Goal: Task Accomplishment & Management: Use online tool/utility

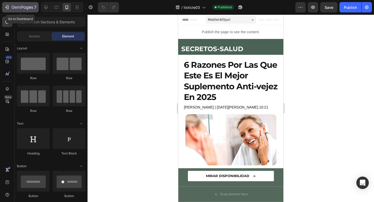
click at [9, 9] on icon "button" at bounding box center [6, 7] width 5 height 5
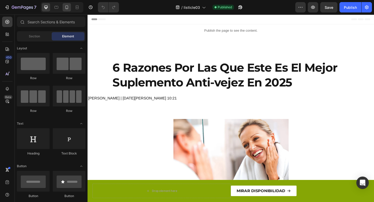
click at [64, 7] on icon at bounding box center [66, 7] width 5 height 5
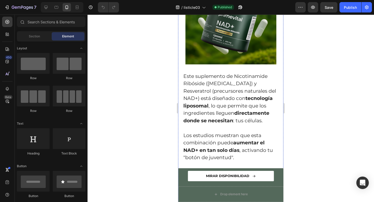
scroll to position [506, 0]
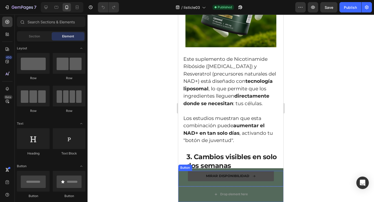
click at [263, 173] on link "MIRAR DISPONIBILIDAD" at bounding box center [231, 176] width 86 height 10
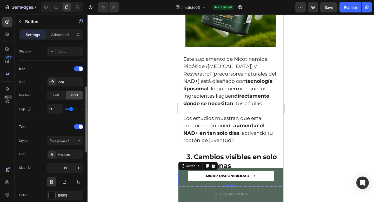
scroll to position [142, 0]
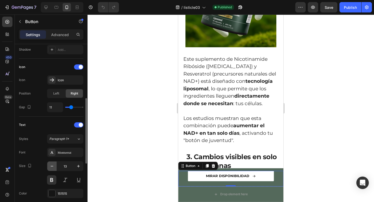
click at [52, 166] on icon "button" at bounding box center [52, 166] width 3 height 1
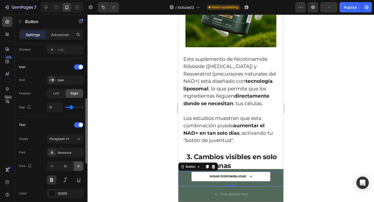
click at [76, 165] on icon "button" at bounding box center [78, 166] width 5 height 5
type input "12"
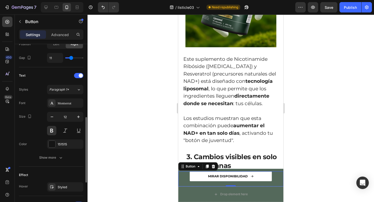
scroll to position [191, 0]
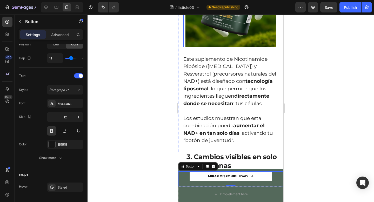
click at [225, 47] on img at bounding box center [230, 1] width 91 height 91
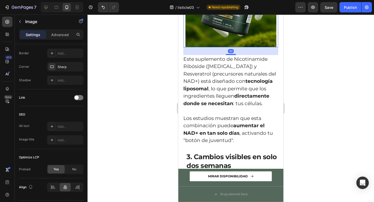
scroll to position [0, 0]
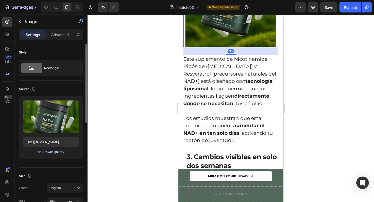
click at [52, 153] on div "Browse gallery" at bounding box center [53, 152] width 22 height 5
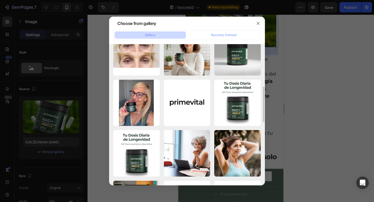
scroll to position [87, 0]
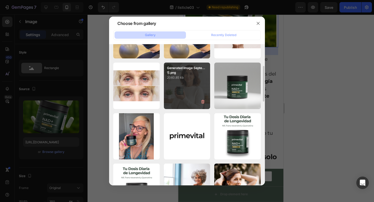
click at [174, 99] on div "Generated Image Septe...1).png 2060.85 kb" at bounding box center [187, 86] width 46 height 46
type input "https://cdn.shopify.com/s/files/1/0925/7579/3416/files/gempages_551516249830458…"
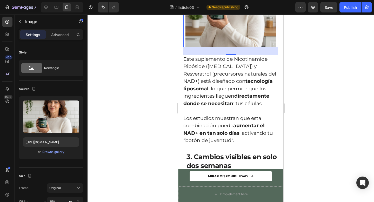
click at [309, 81] on div at bounding box center [230, 108] width 286 height 187
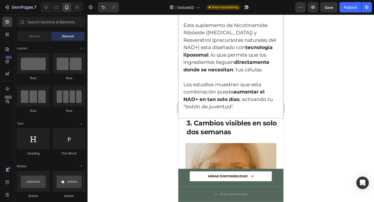
scroll to position [330, 0]
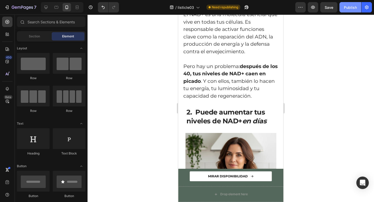
click at [351, 3] on button "Publish" at bounding box center [350, 7] width 22 height 10
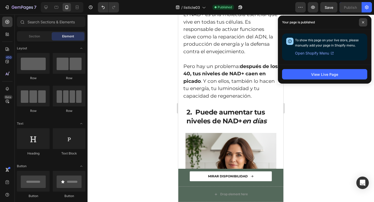
click at [361, 25] on span at bounding box center [363, 22] width 8 height 8
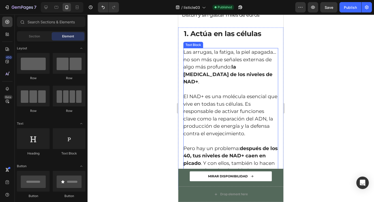
scroll to position [0, 0]
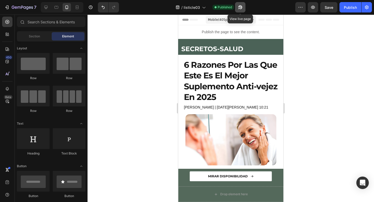
click at [240, 5] on icon "button" at bounding box center [240, 7] width 4 height 4
